Goal: Transaction & Acquisition: Purchase product/service

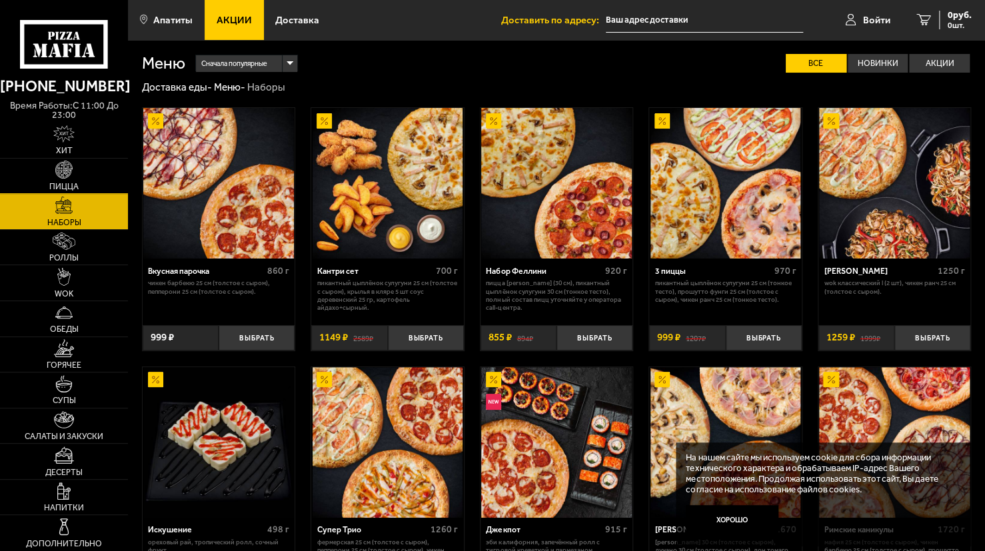
click at [66, 173] on img at bounding box center [63, 169] width 17 height 17
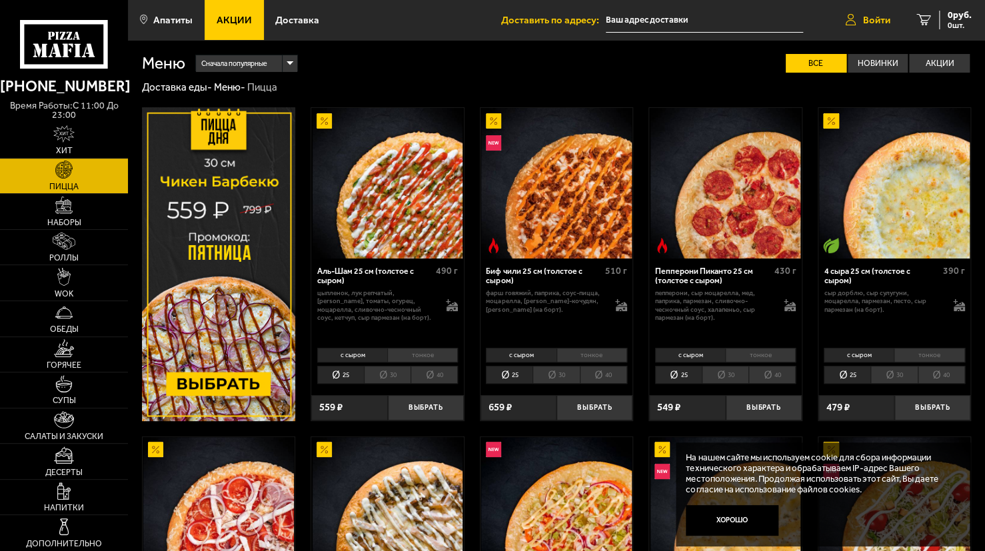
click at [874, 24] on span "Войти" at bounding box center [876, 20] width 27 height 10
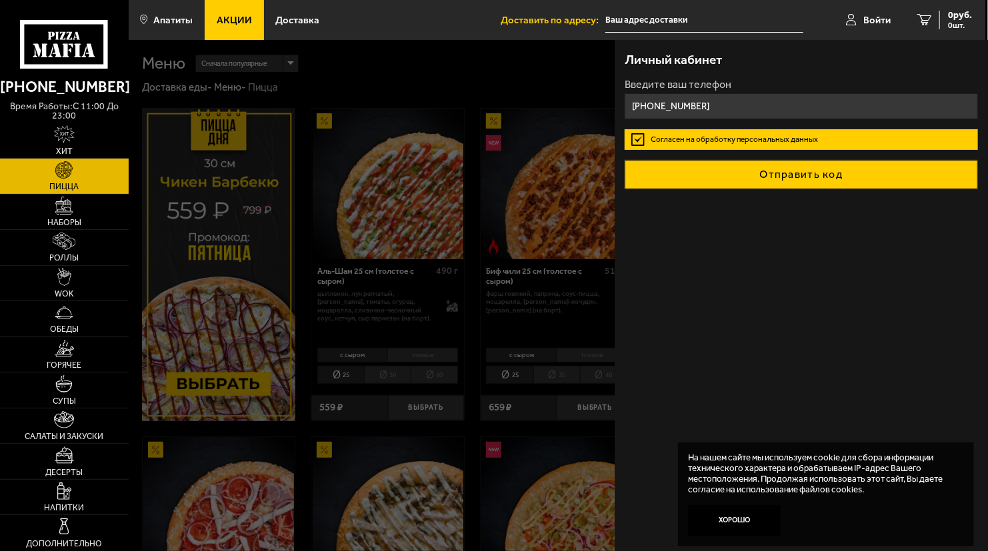
type input "[PHONE_NUMBER]"
click at [781, 172] on button "Отправить код" at bounding box center [801, 174] width 353 height 29
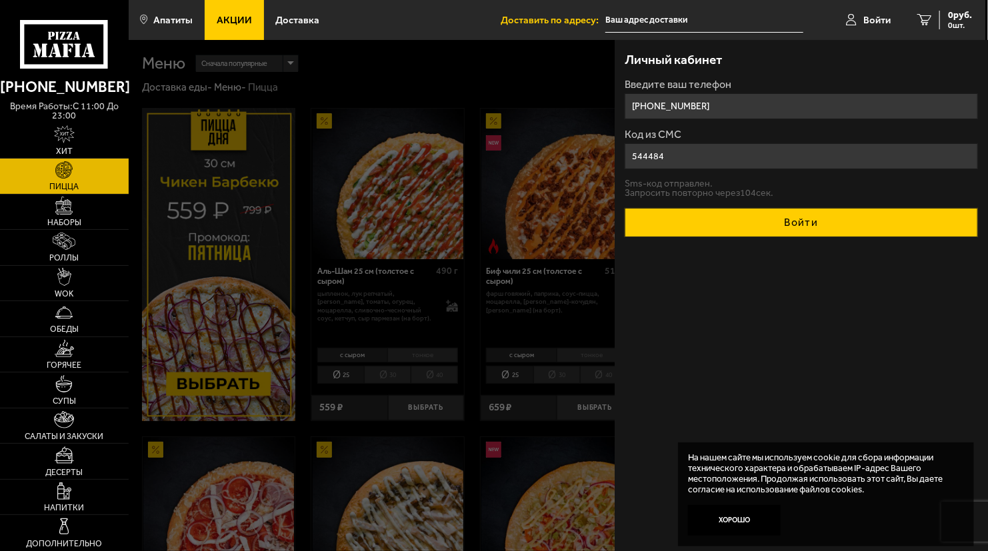
type input "544484"
click at [790, 220] on button "Войти" at bounding box center [801, 222] width 353 height 29
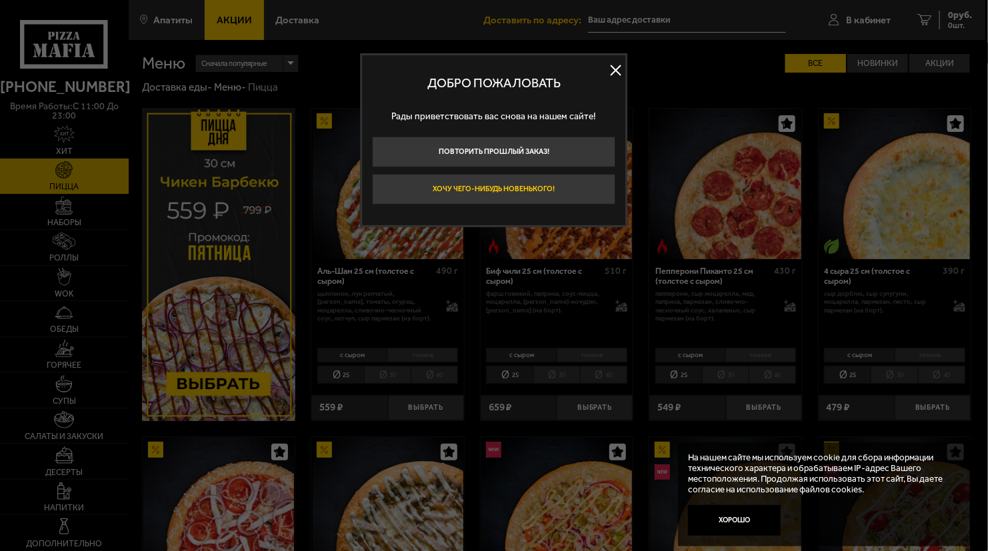
click at [559, 181] on button "Хочу чего-нибудь новенького!" at bounding box center [494, 189] width 243 height 31
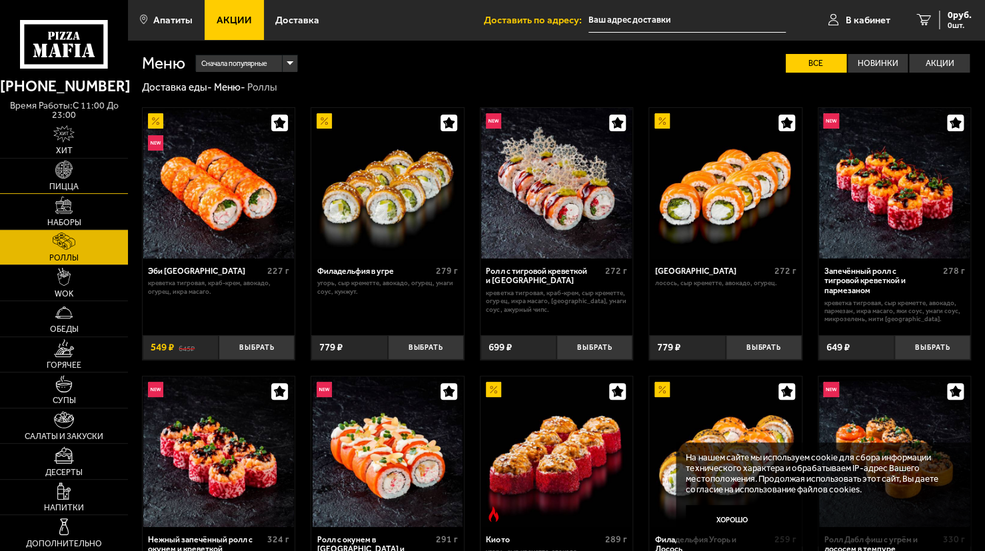
click at [70, 184] on span "Пицца" at bounding box center [63, 187] width 29 height 8
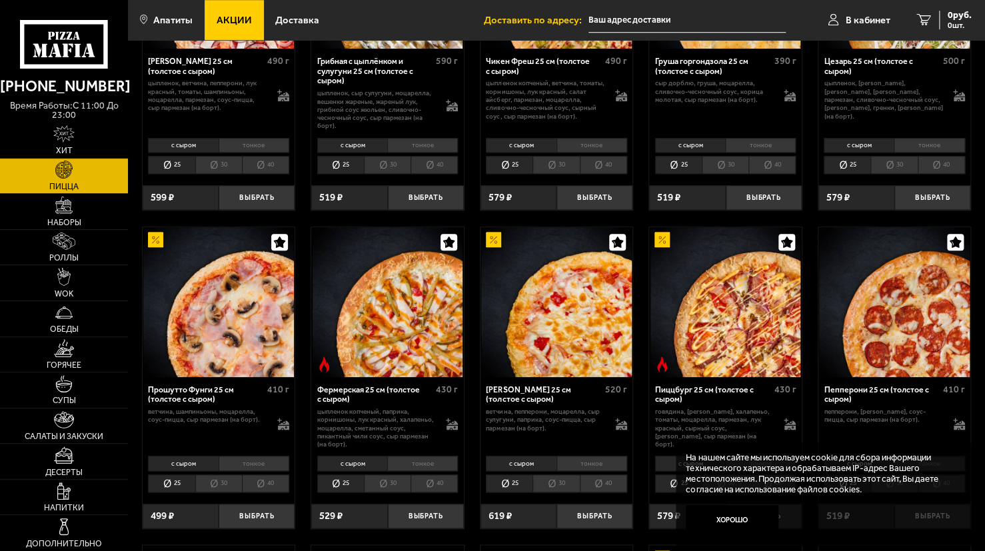
scroll to position [600, 0]
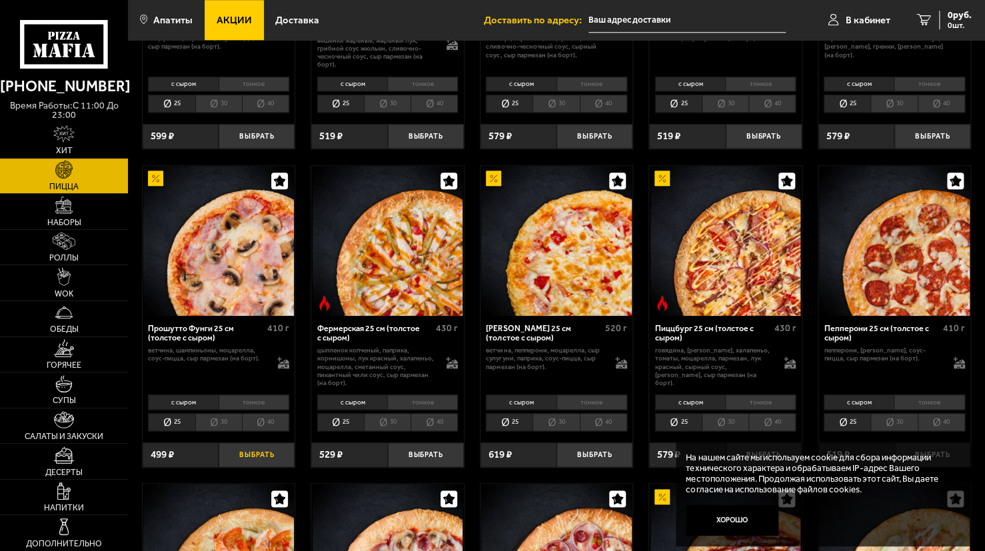
click at [248, 452] on button "Выбрать" at bounding box center [257, 455] width 76 height 25
click at [436, 453] on button "Выбрать" at bounding box center [426, 455] width 76 height 25
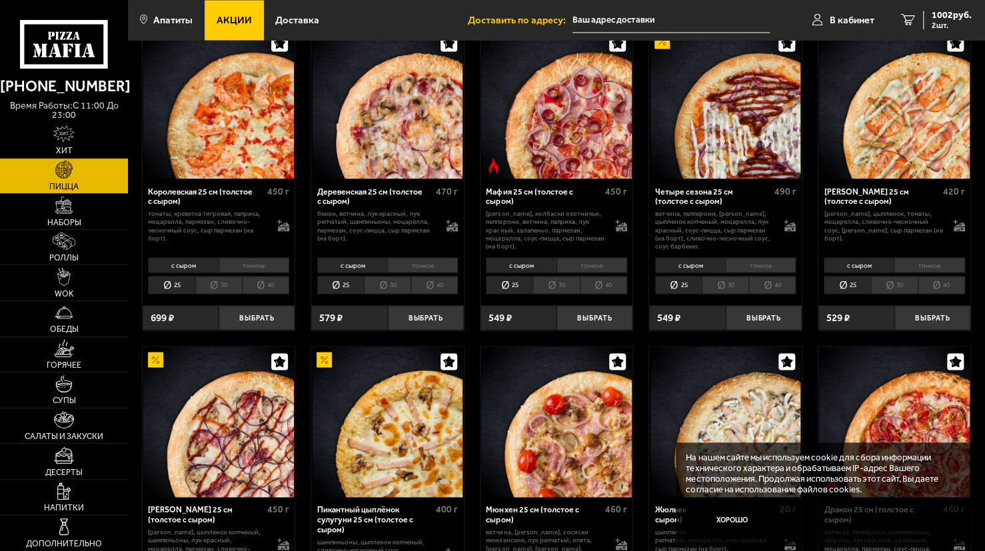
scroll to position [1000, 0]
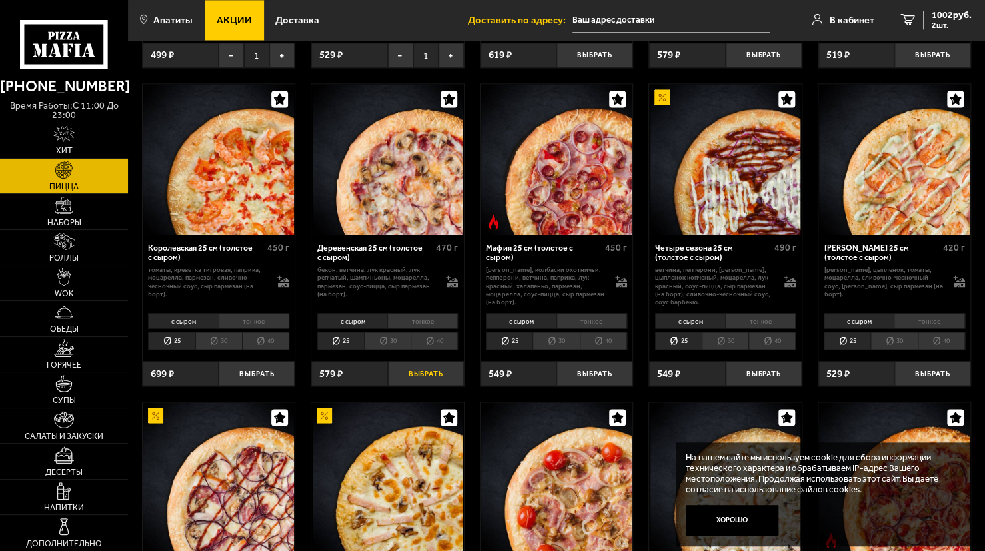
click at [418, 373] on button "Выбрать" at bounding box center [426, 373] width 76 height 25
click at [947, 13] on span "1552 руб." at bounding box center [952, 15] width 40 height 9
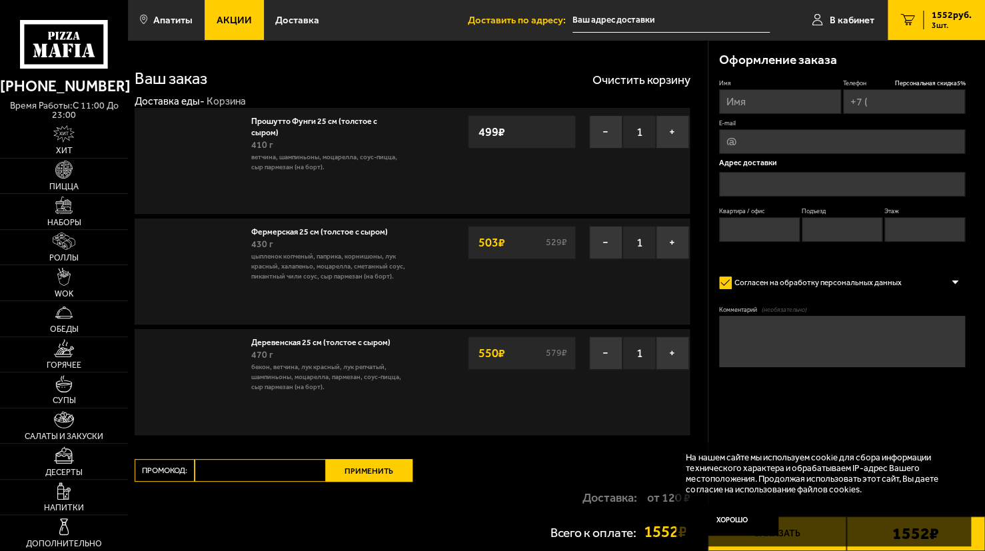
type input "[PHONE_NUMBER]"
type input "[STREET_ADDRESS]"
type input "10"
type input "1"
type input "4"
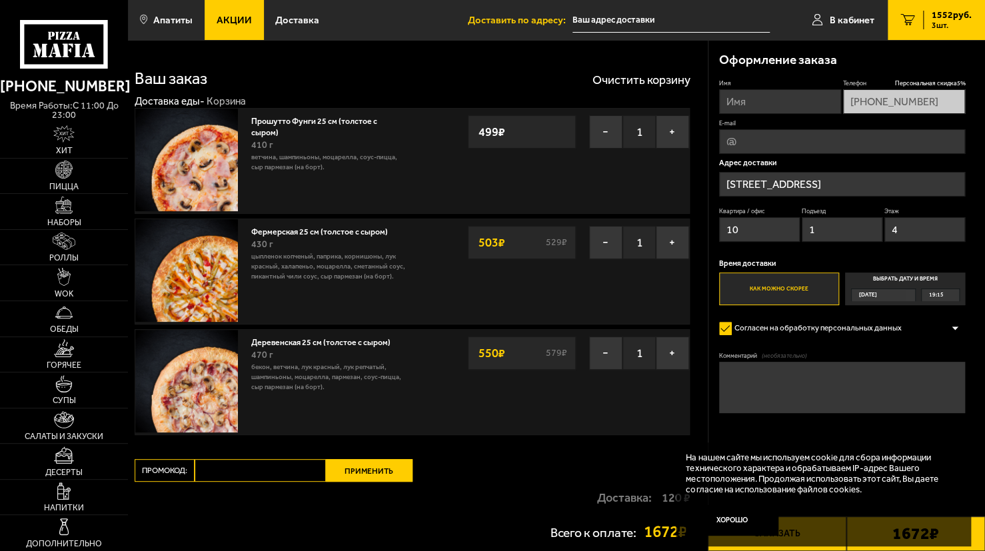
click at [787, 104] on input "Имя" at bounding box center [780, 101] width 122 height 25
type input "[PERSON_NAME]"
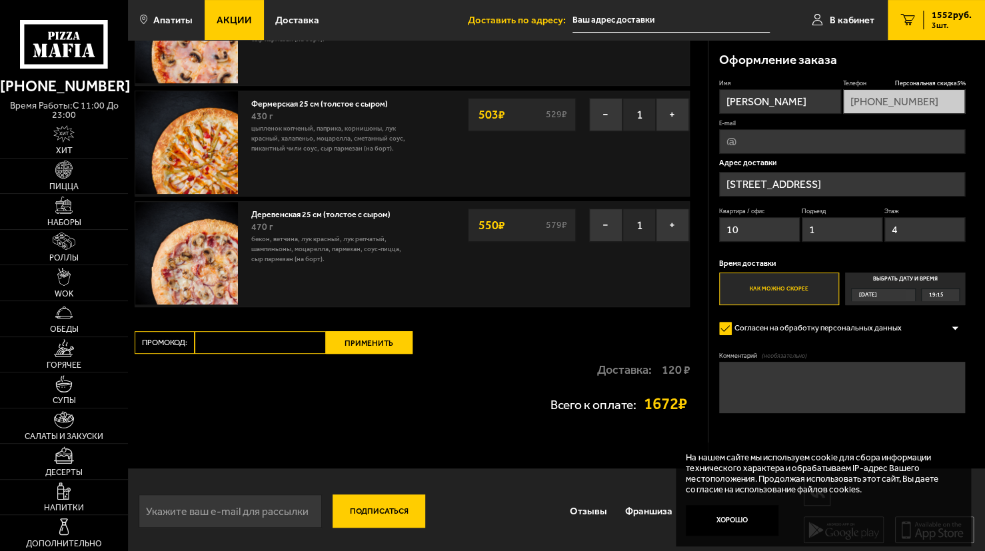
scroll to position [131, 0]
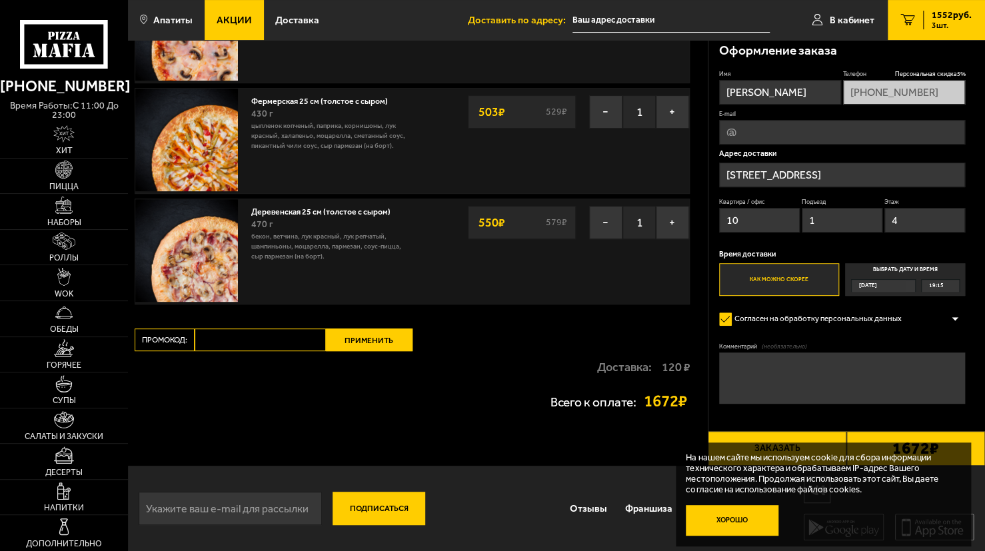
click at [745, 527] on button "Хорошо" at bounding box center [732, 520] width 93 height 31
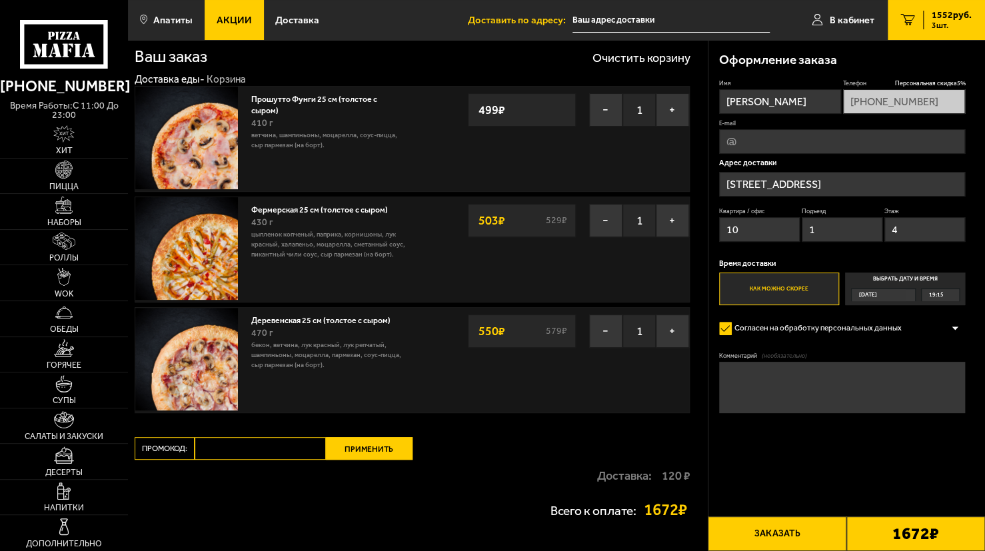
scroll to position [0, 0]
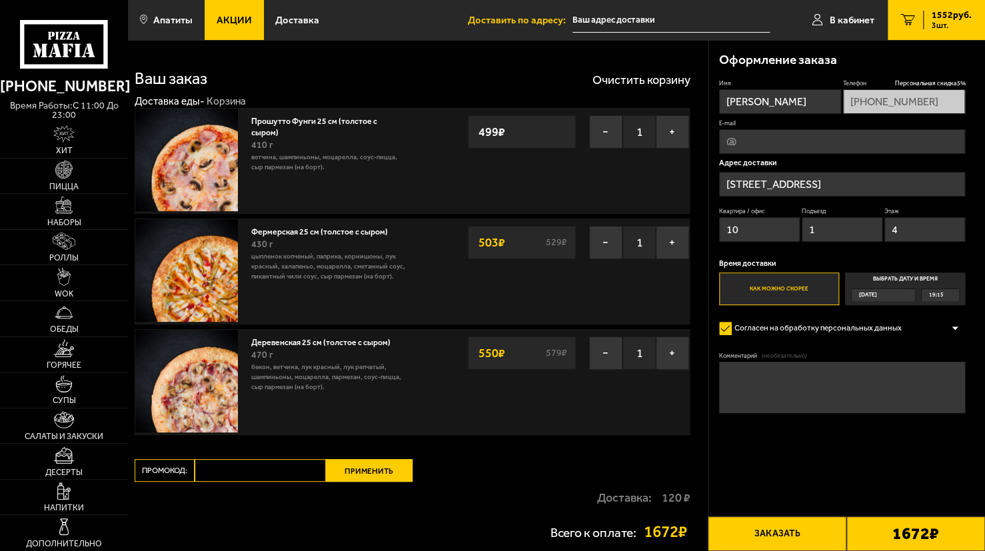
click at [789, 533] on button "Заказать" at bounding box center [777, 534] width 139 height 35
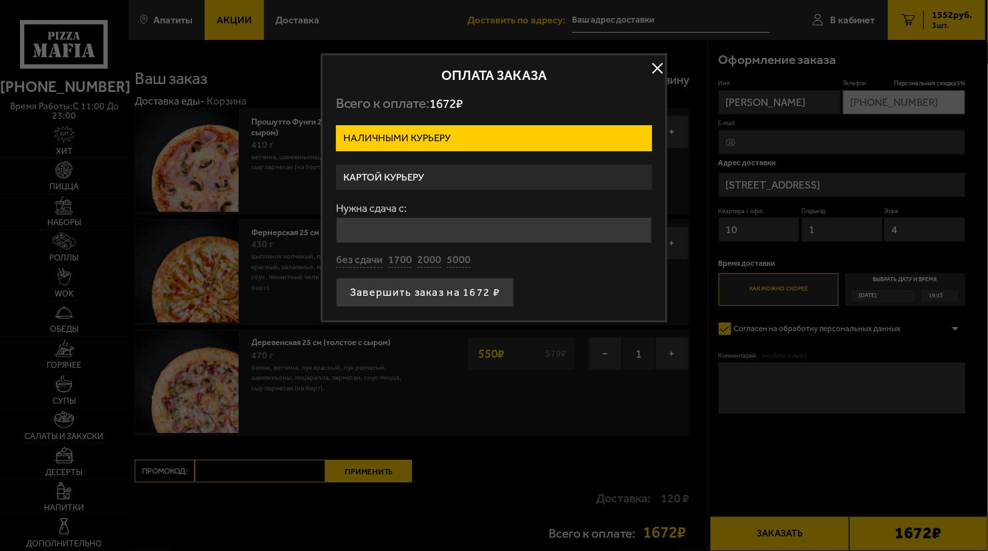
click at [457, 173] on label "Картой курьеру" at bounding box center [494, 178] width 316 height 26
click at [0, 0] on input "Картой курьеру" at bounding box center [0, 0] width 0 height 0
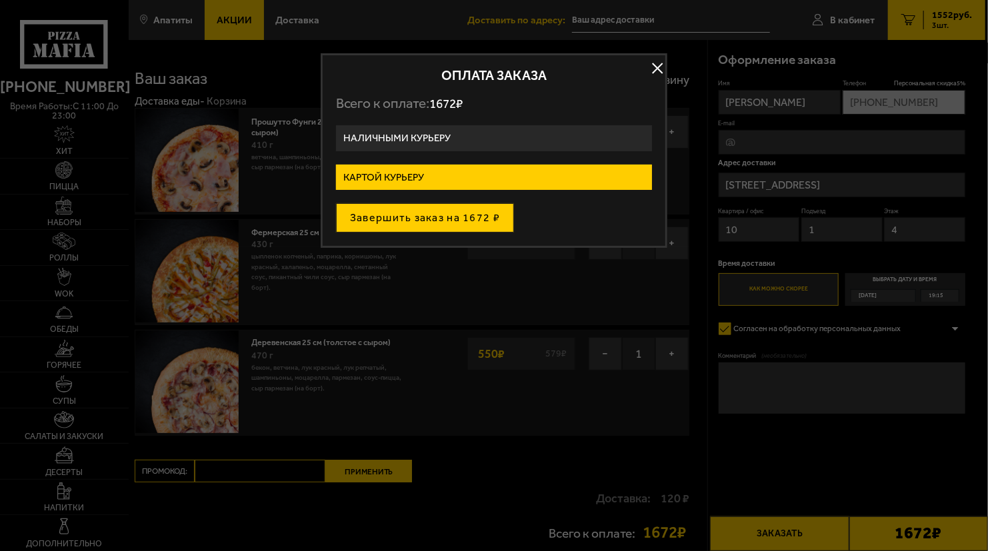
click at [426, 215] on button "Завершить заказ на 1672 ₽" at bounding box center [425, 217] width 178 height 29
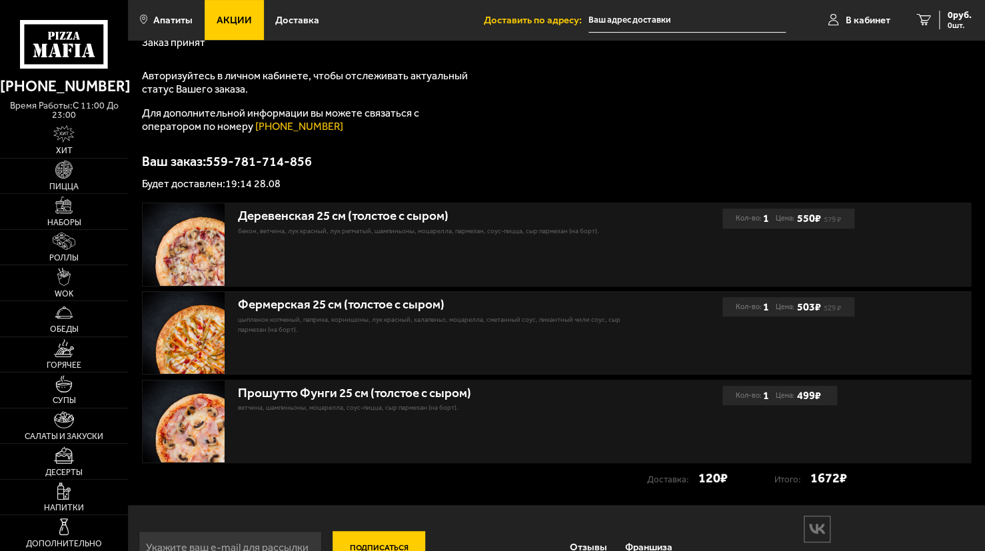
scroll to position [179, 0]
